Goal: Check status

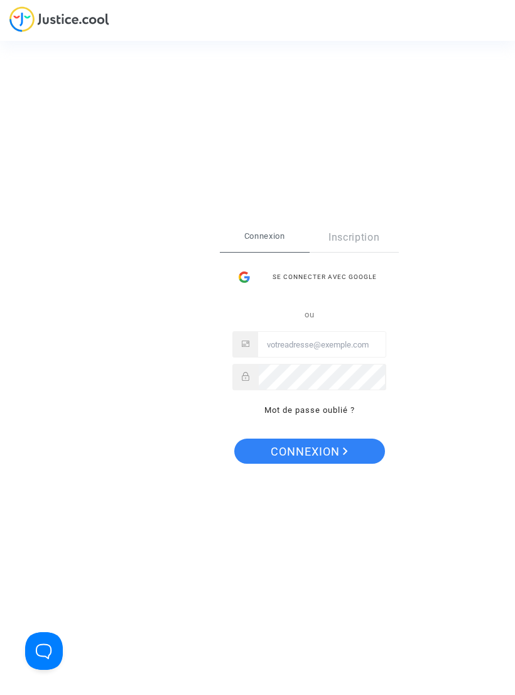
click at [329, 350] on input "Email" at bounding box center [322, 344] width 128 height 25
type input "[EMAIL_ADDRESS][DOMAIN_NAME]"
click at [308, 450] on button "Connexion" at bounding box center [309, 451] width 151 height 25
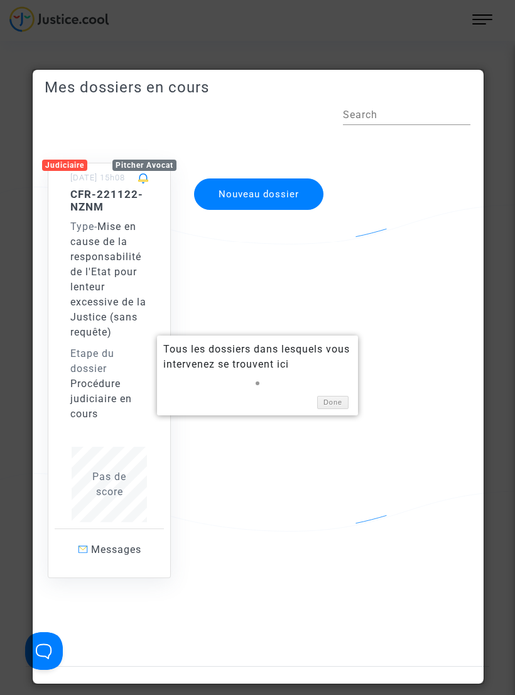
click at [109, 295] on div "Type - Mise en cause de la responsabilité de l'Etat pour lenteur excessive de l…" at bounding box center [109, 279] width 78 height 121
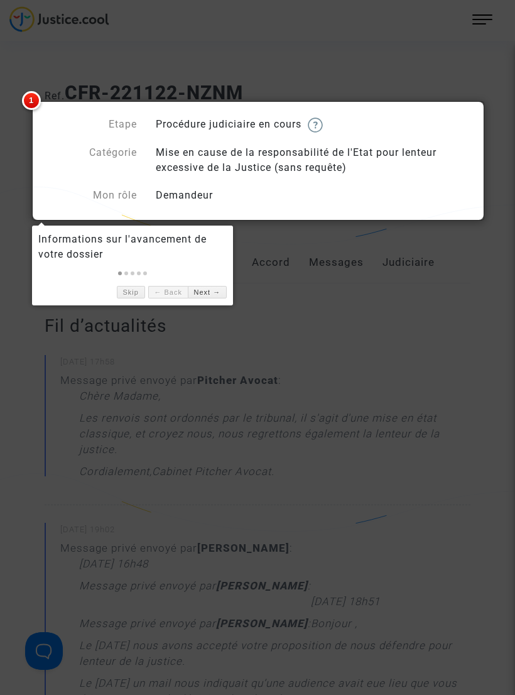
click at [403, 315] on div at bounding box center [257, 347] width 515 height 695
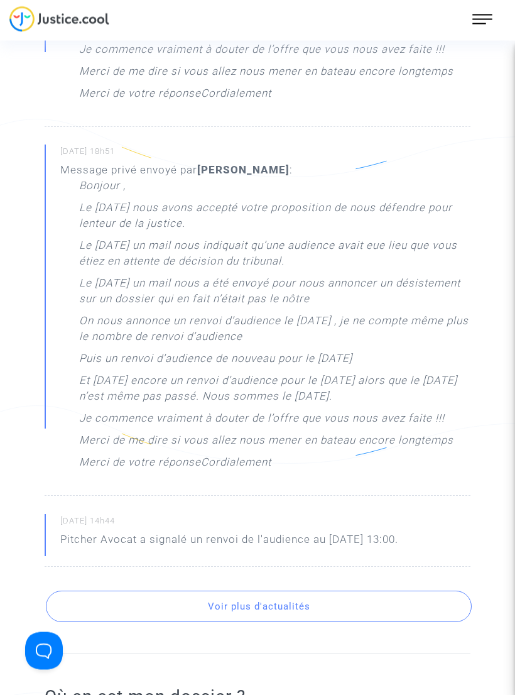
scroll to position [1216, 0]
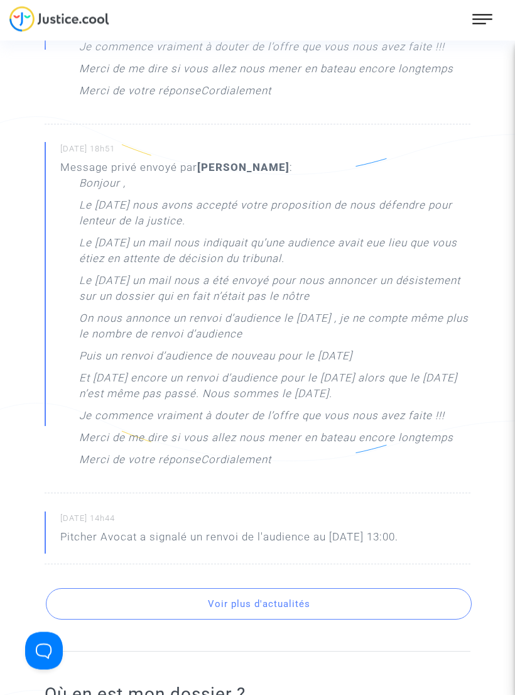
click at [271, 604] on button "Voir plus d'actualités" at bounding box center [259, 604] width 426 height 31
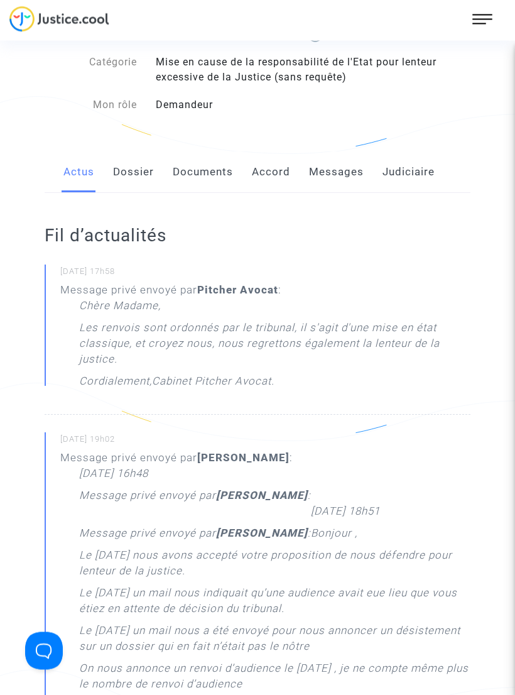
scroll to position [93, 0]
